Goal: Obtain resource: Download file/media

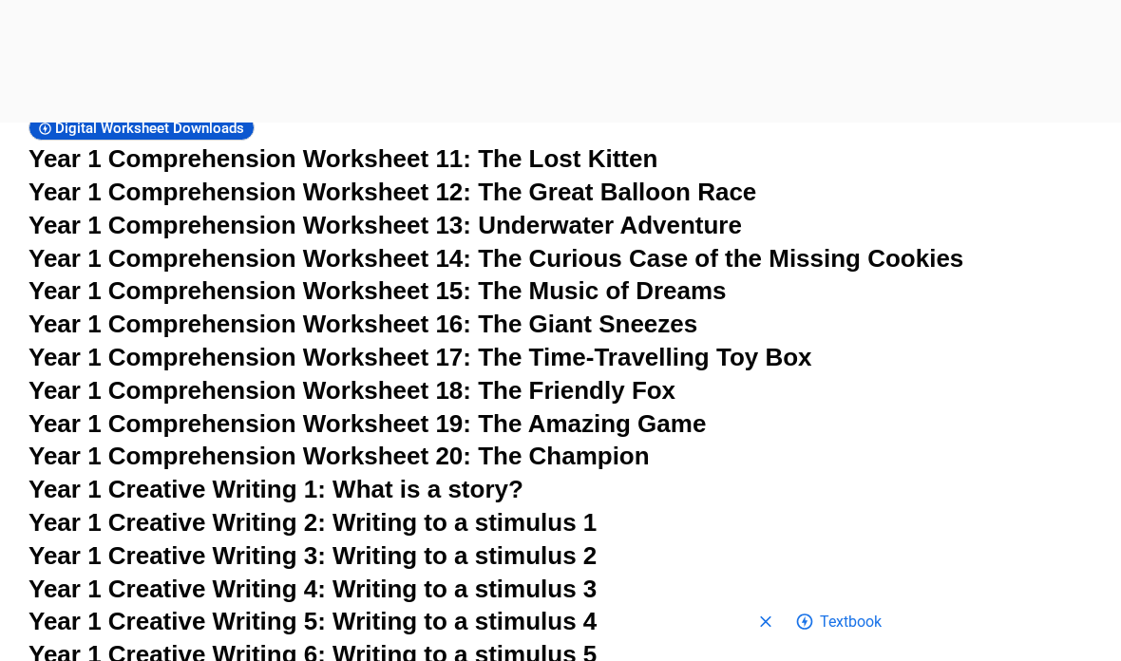
scroll to position [2828, 0]
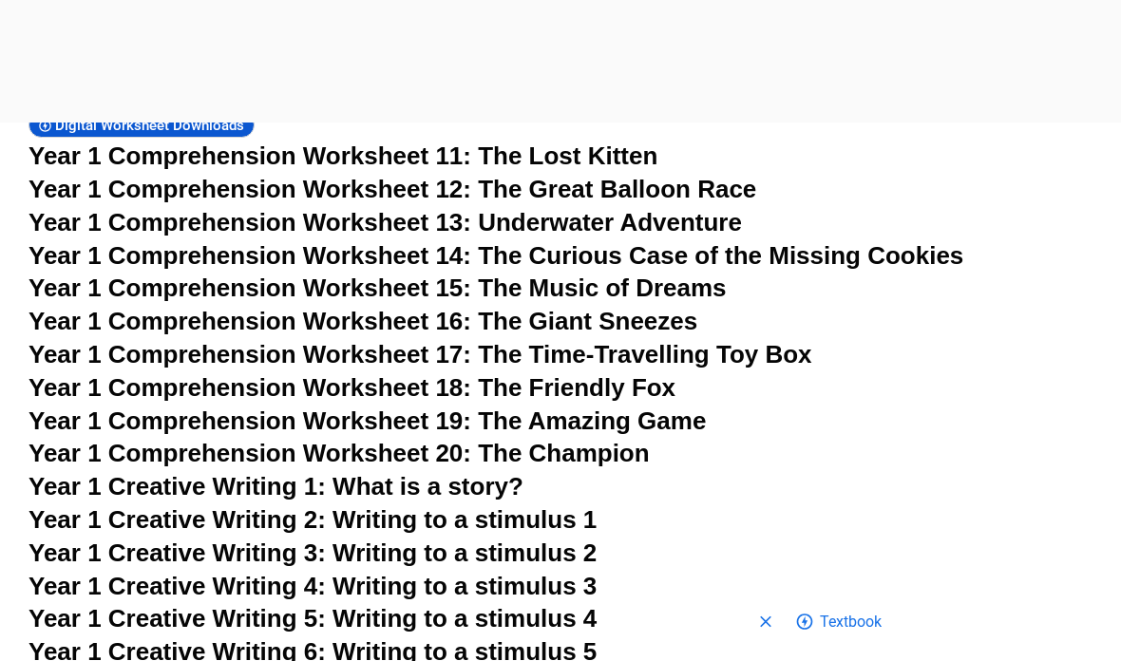
scroll to position [2829, 0]
